Goal: Information Seeking & Learning: Learn about a topic

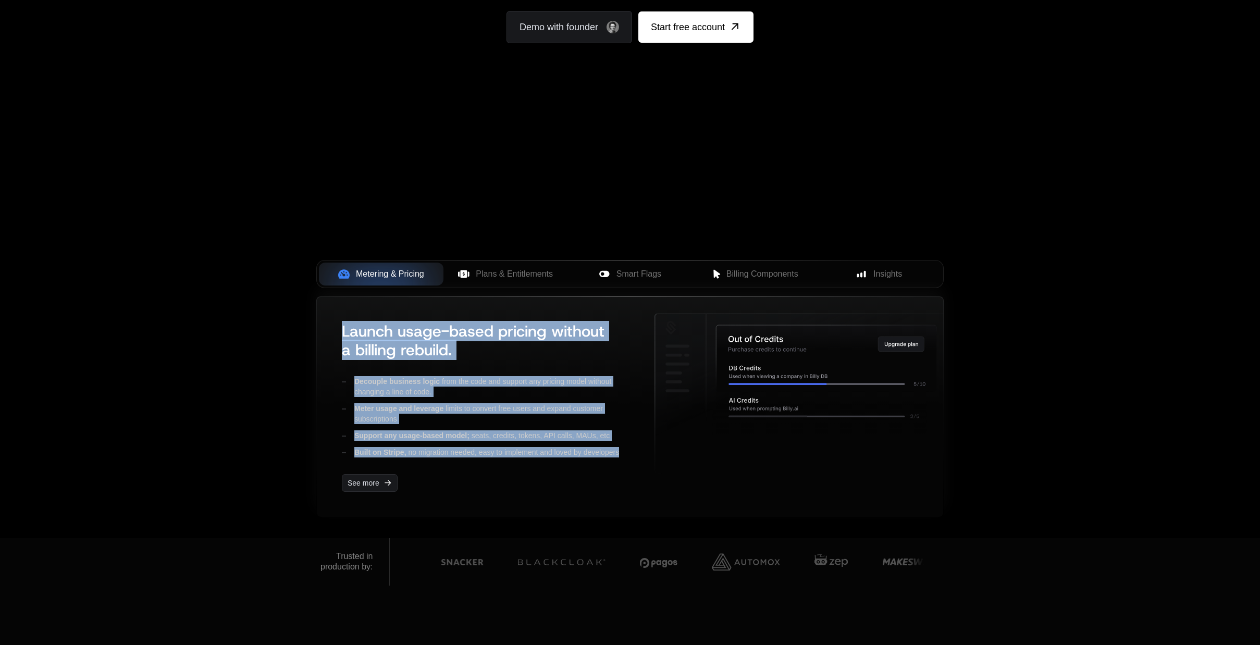
drag, startPoint x: 324, startPoint y: 330, endPoint x: 636, endPoint y: 462, distance: 339.1
click at [636, 462] on div "Launch usage-based pricing without a billing rebuild. Decouple business logic f…" at bounding box center [630, 407] width 626 height 220
copy div "Launch usage-based pricing without a billing rebuild. Decouple business logic f…"
click at [511, 265] on button "Plans & Entitlements" at bounding box center [506, 274] width 125 height 23
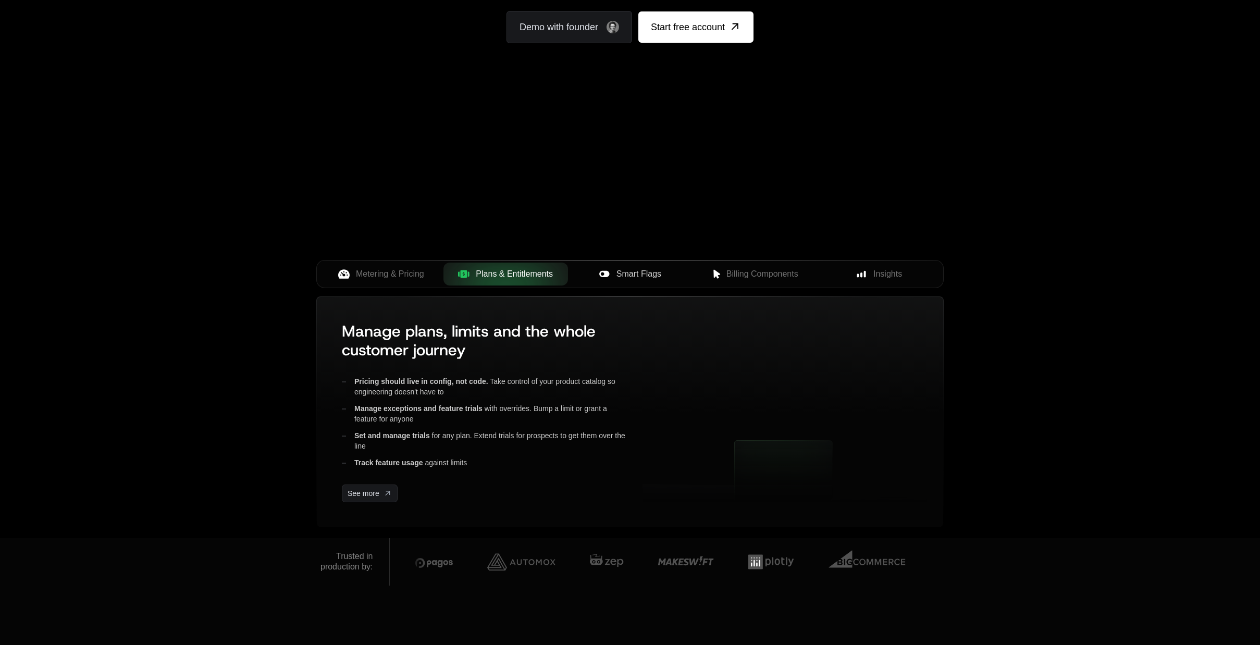
click at [610, 273] on div "Smart Flags" at bounding box center [630, 274] width 108 height 13
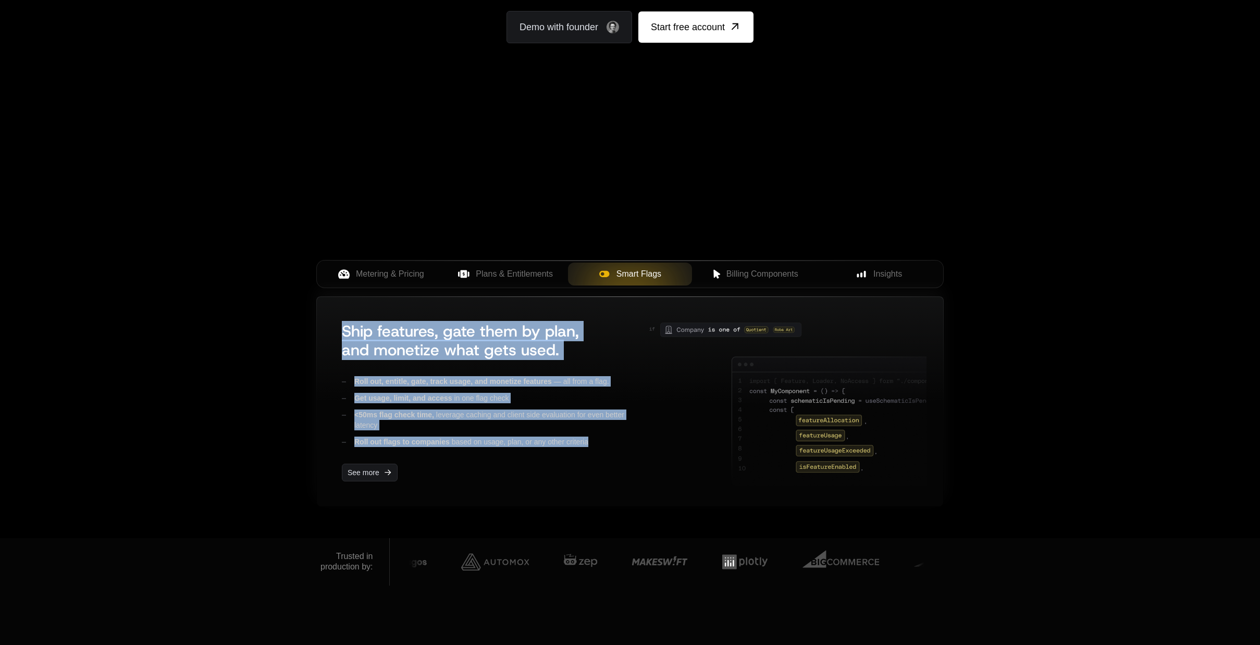
drag, startPoint x: 368, startPoint y: 353, endPoint x: 623, endPoint y: 453, distance: 274.1
click at [623, 453] on div "Ship features, gate them by plan, and monetize what gets used. Roll out, entitl…" at bounding box center [630, 402] width 626 height 210
copy div "Ship features, gate them by plan, and monetize what gets used. Roll out, entitl…"
